Goal: Task Accomplishment & Management: Check status

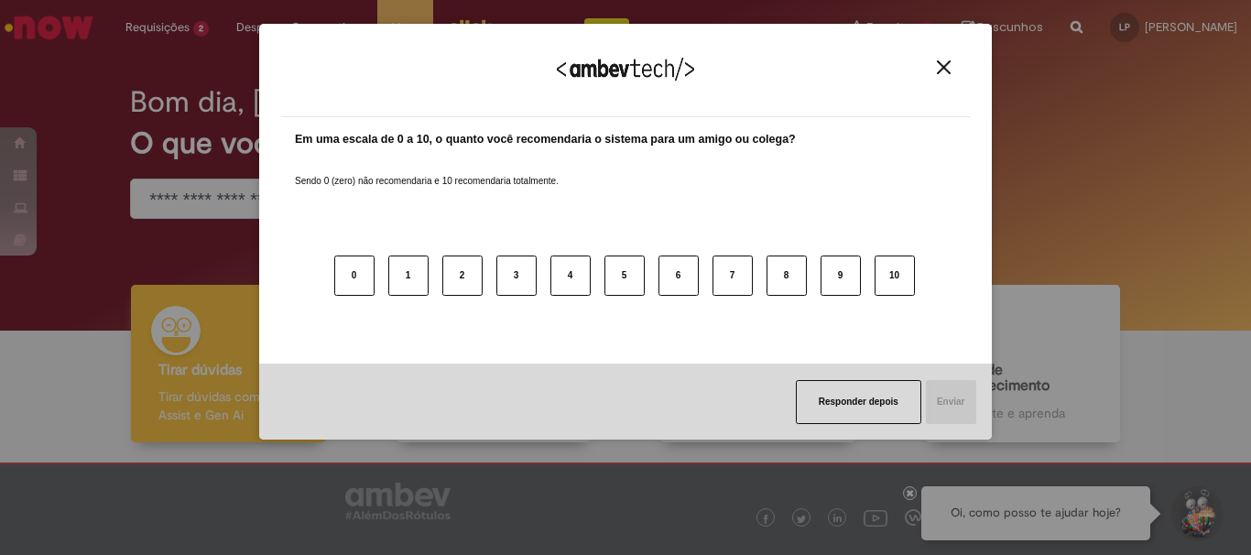
click at [180, 164] on div "Agradecemos seu feedback! Em uma escala de 0 a 10, o quanto você recomendaria o…" at bounding box center [625, 277] width 1251 height 555
click at [944, 67] on div "Agradecemos seu feedback!" at bounding box center [625, 81] width 689 height 71
click at [945, 67] on img "Close" at bounding box center [944, 67] width 14 height 14
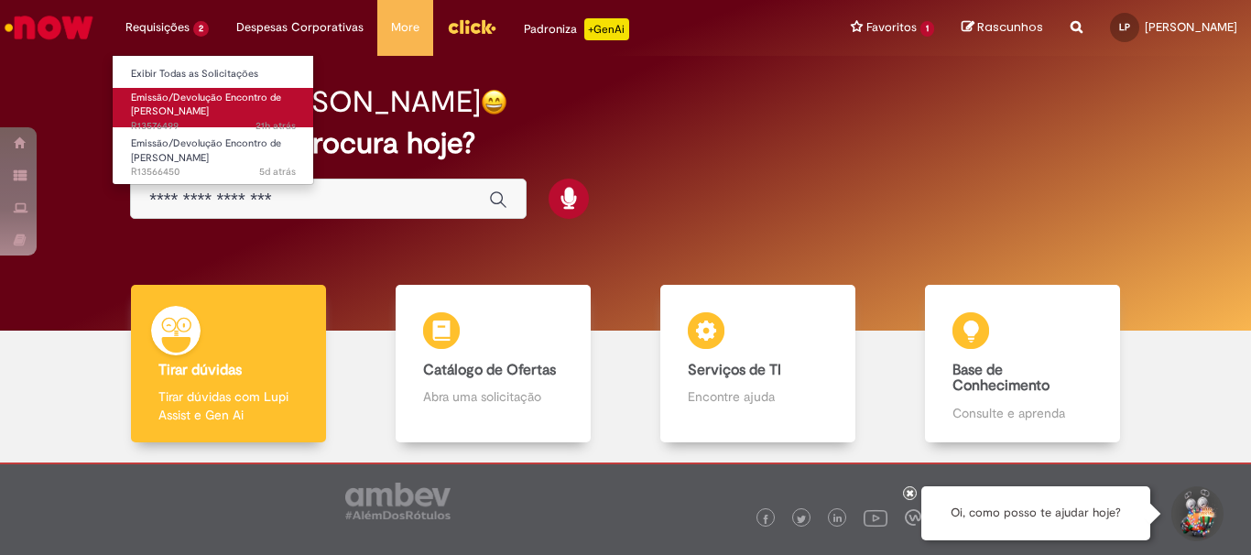
click at [194, 104] on span "Emissão/Devolução Encontro de [PERSON_NAME]" at bounding box center [206, 105] width 150 height 28
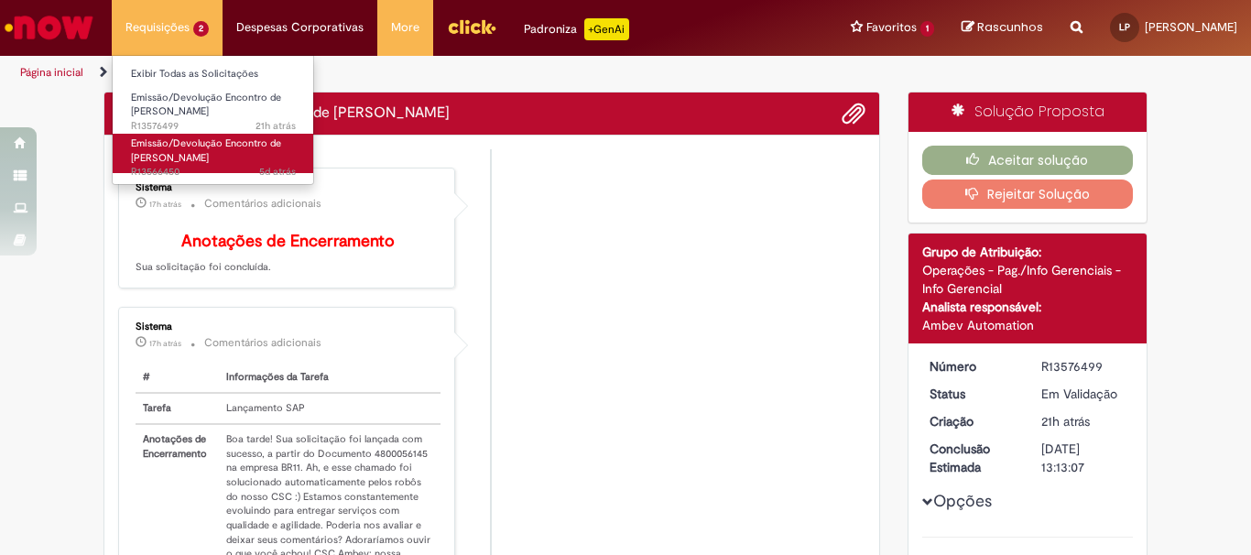
click at [235, 147] on span "Emissão/Devolução Encontro de [PERSON_NAME]" at bounding box center [206, 150] width 150 height 28
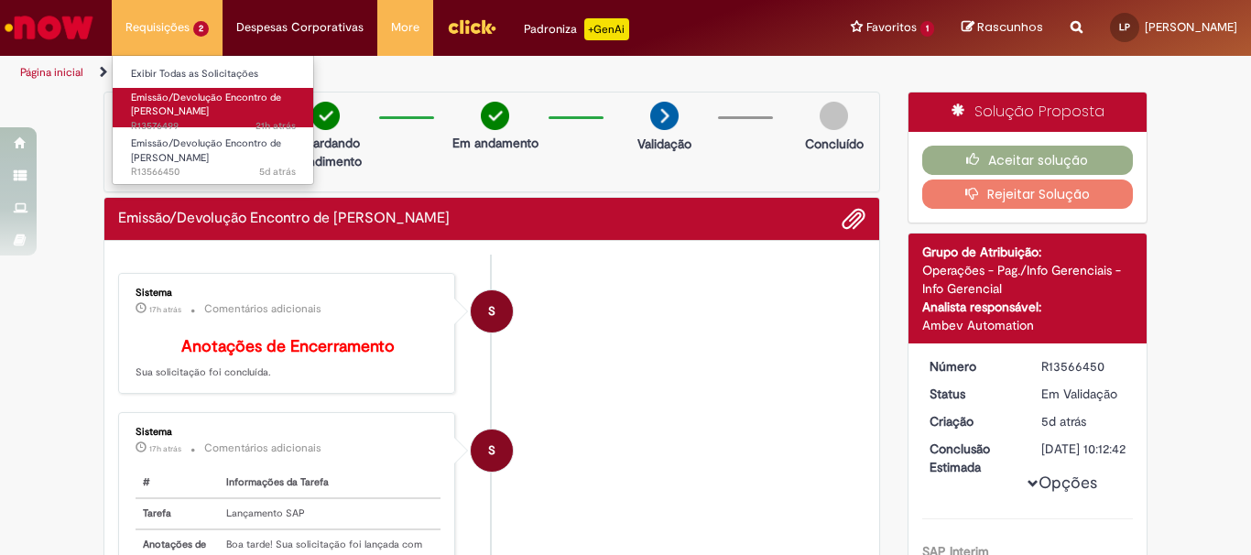
click at [201, 110] on span "Emissão/Devolução Encontro de [PERSON_NAME]" at bounding box center [206, 105] width 150 height 28
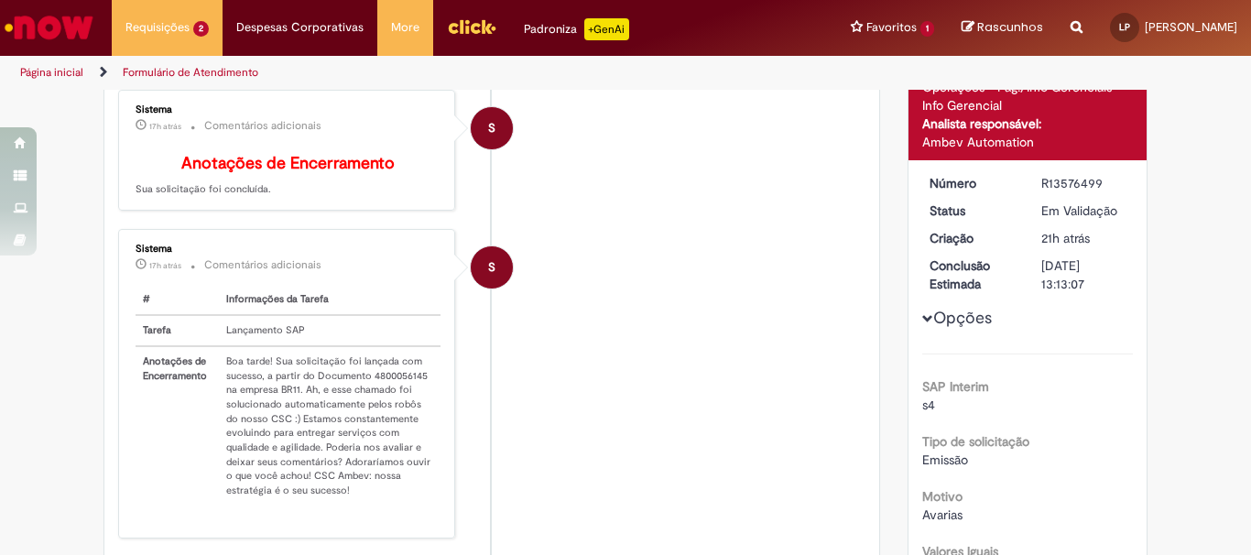
scroll to position [366, 0]
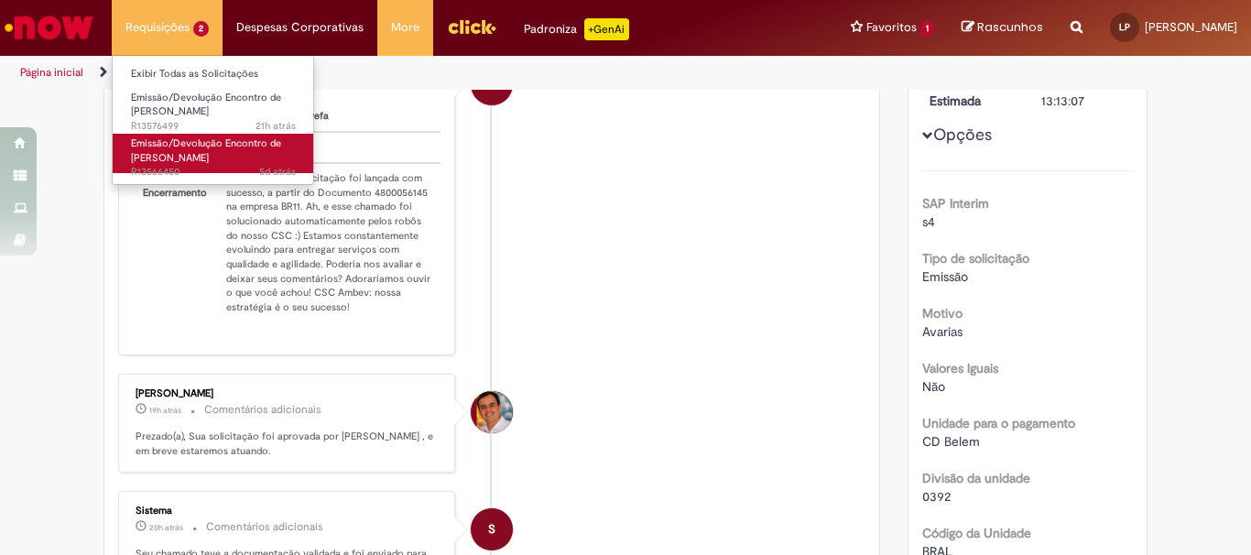
click at [179, 150] on span "Emissão/Devolução Encontro de [PERSON_NAME]" at bounding box center [206, 150] width 150 height 28
